Goal: Information Seeking & Learning: Learn about a topic

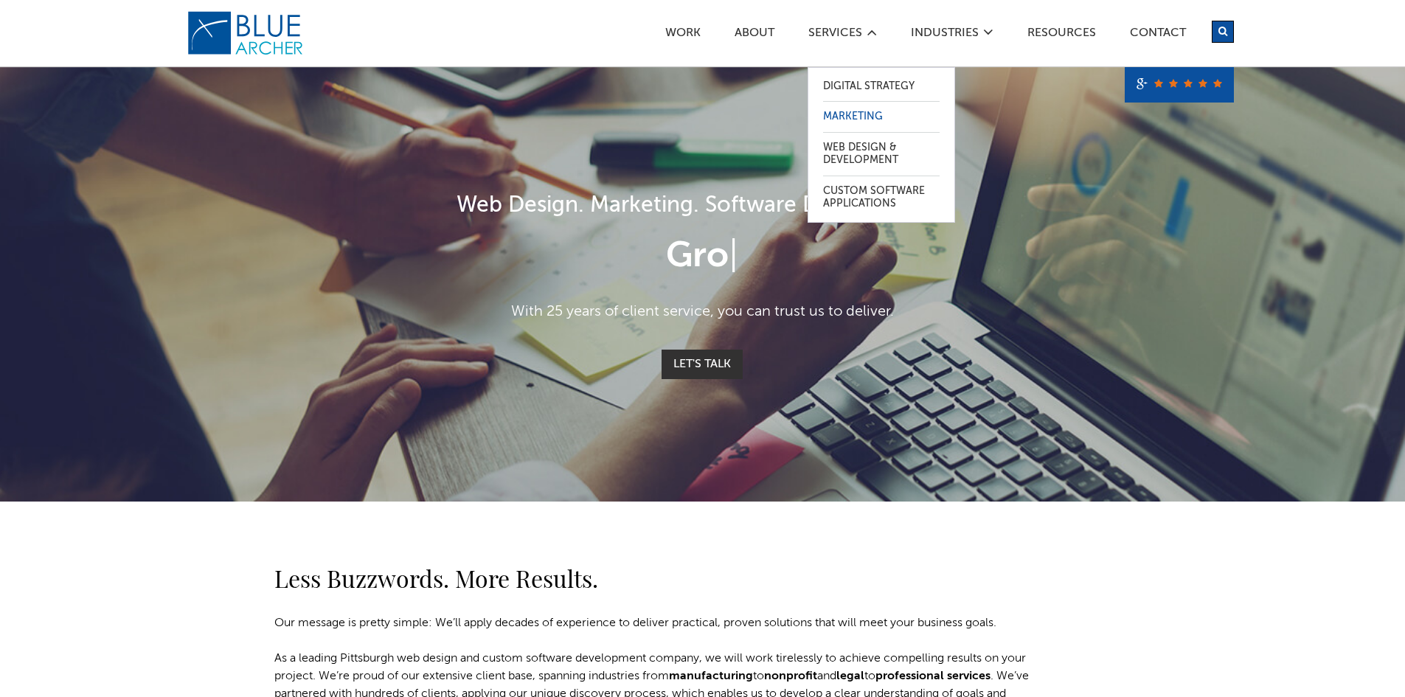
click at [860, 116] on link "Marketing" at bounding box center [881, 117] width 117 height 30
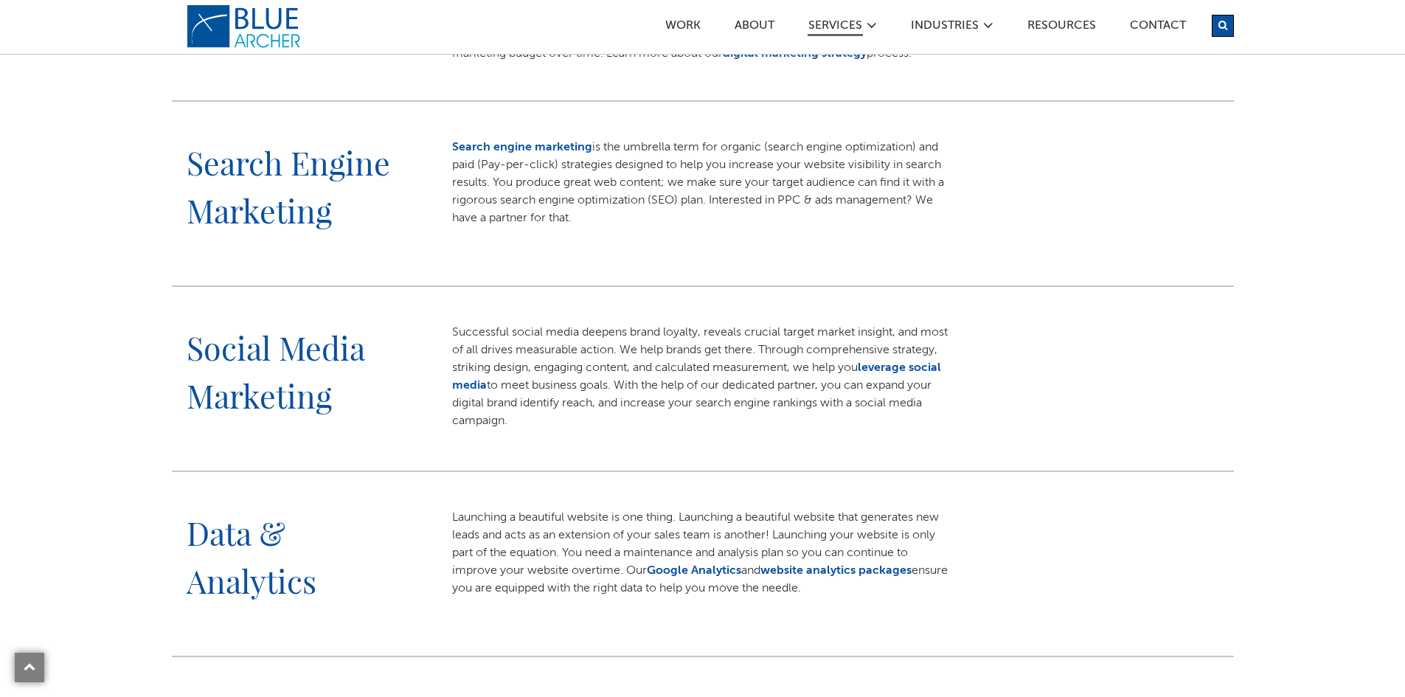
scroll to position [516, 0]
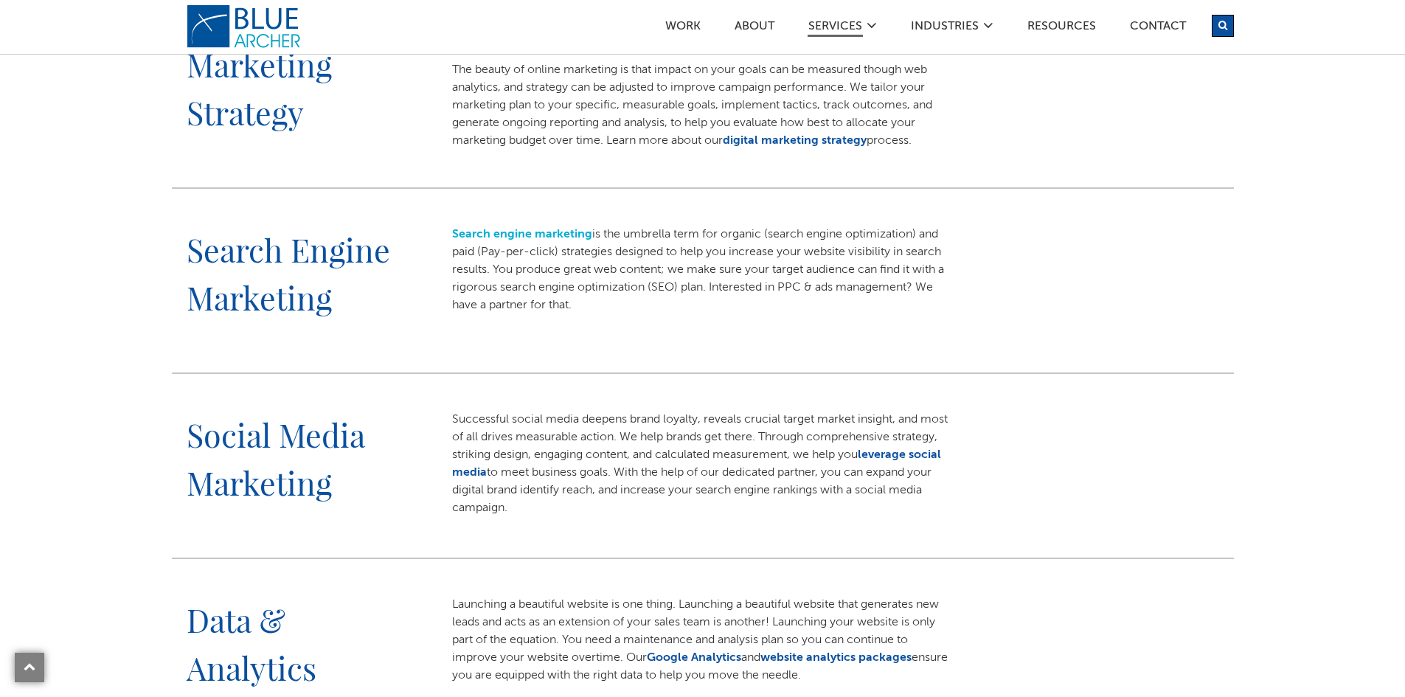
click at [522, 235] on link "Search engine marketing" at bounding box center [522, 235] width 140 height 12
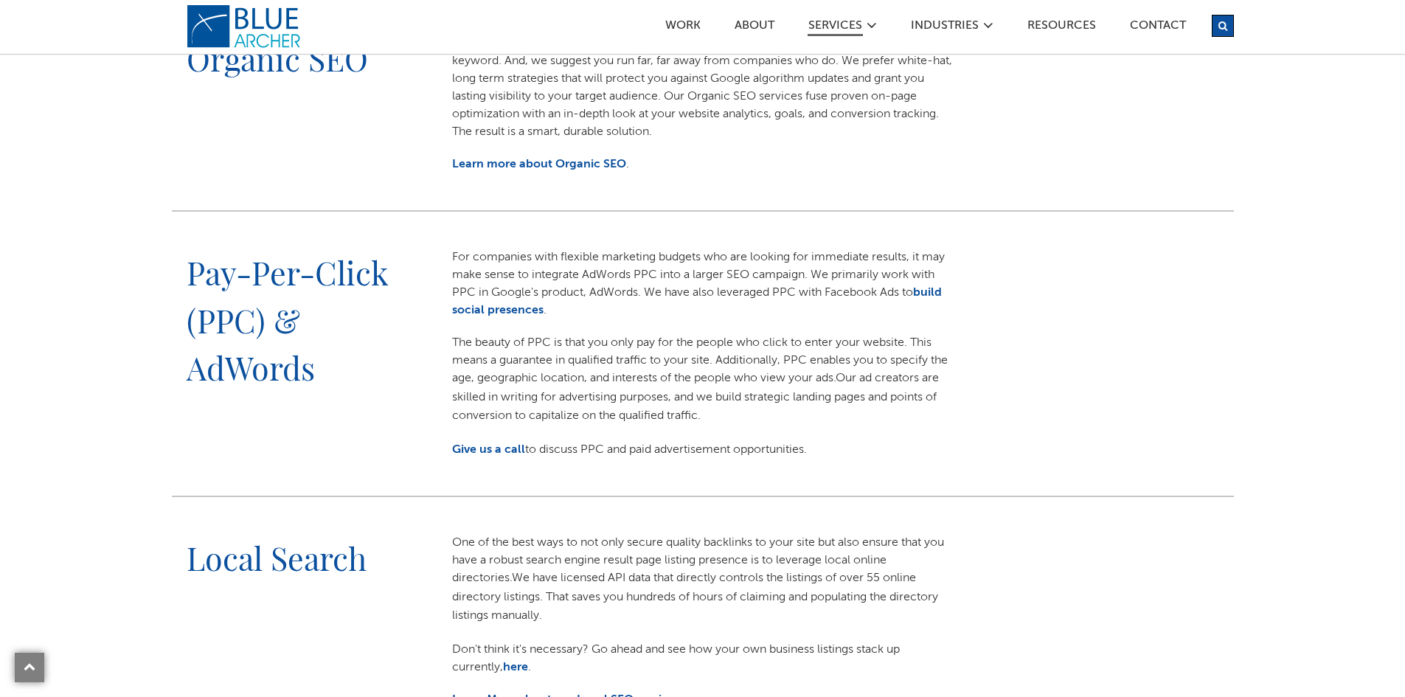
scroll to position [738, 0]
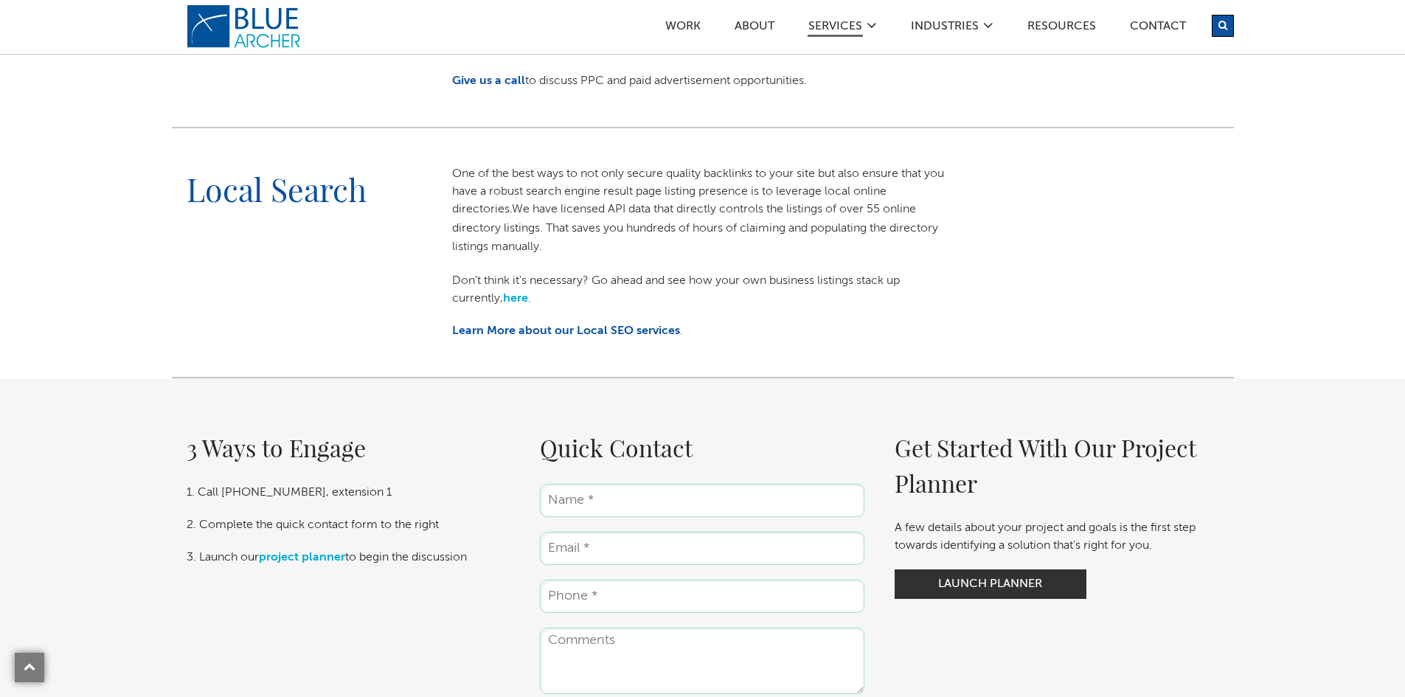
click at [523, 296] on link "here" at bounding box center [515, 299] width 25 height 12
